Goal: Check status: Check status

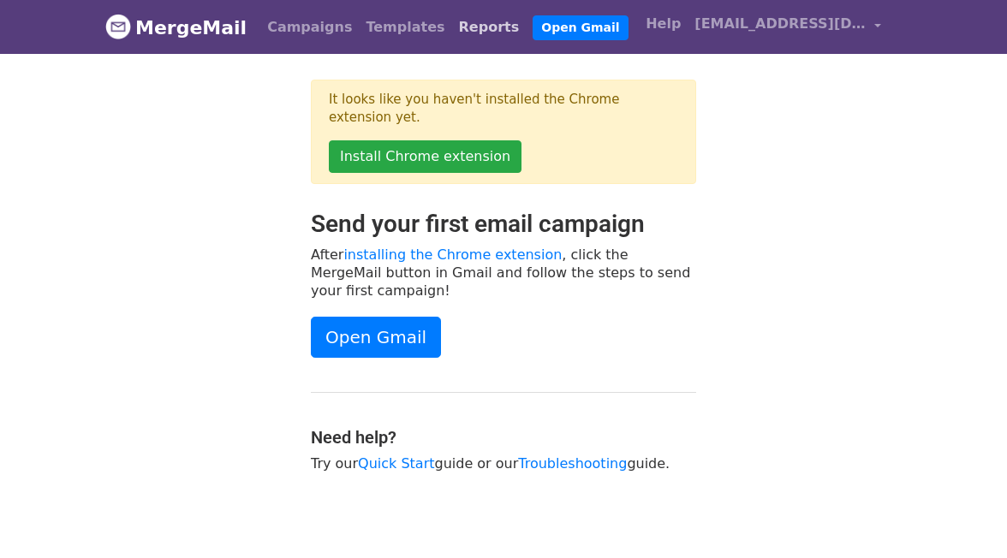
click at [452, 33] on link "Reports" at bounding box center [489, 27] width 74 height 34
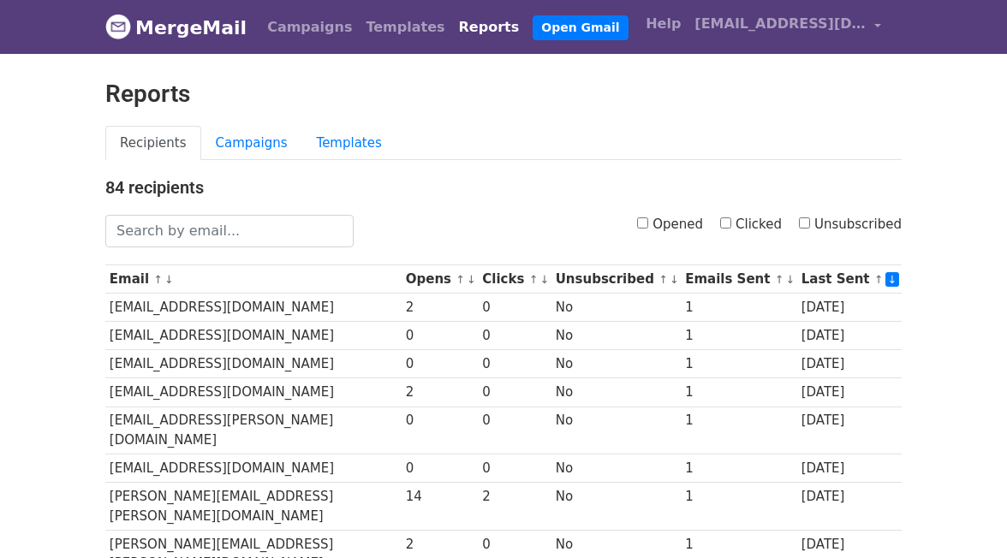
scroll to position [3, 0]
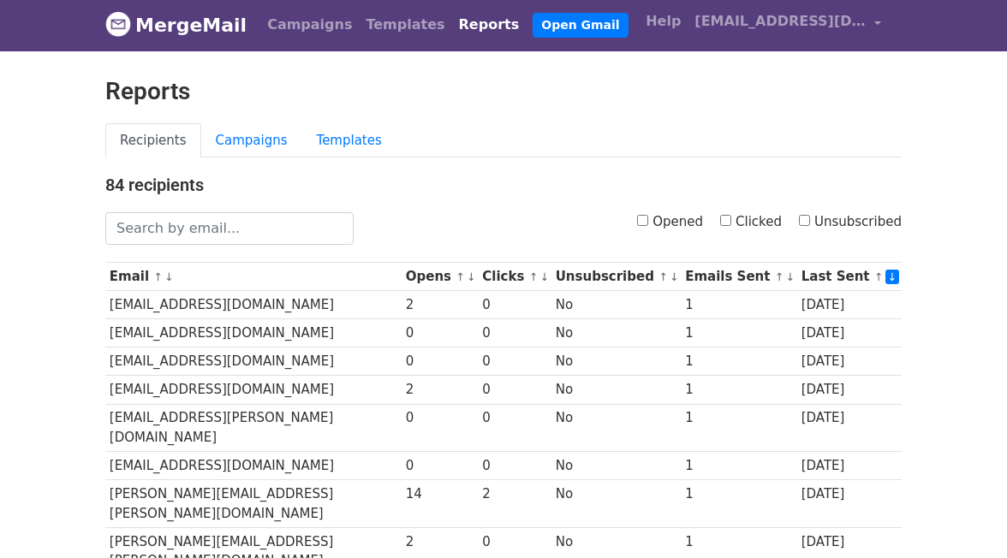
click at [641, 223] on input "Opened" at bounding box center [642, 220] width 11 height 11
checkbox input "true"
